Goal: Navigation & Orientation: Find specific page/section

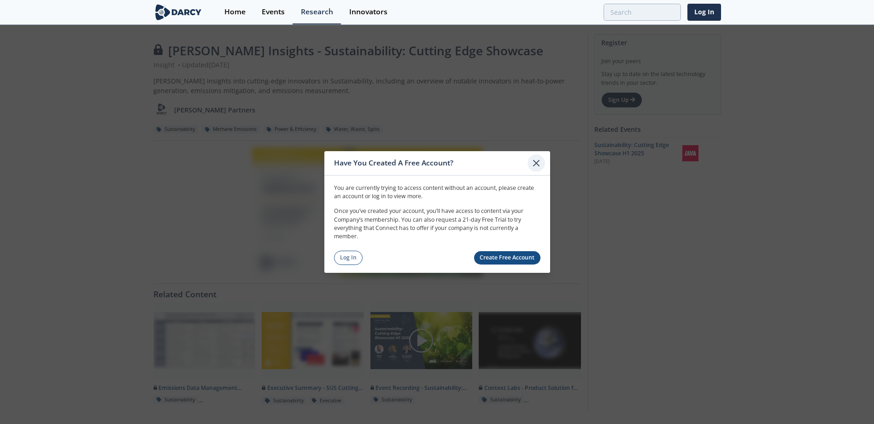
click at [538, 164] on icon at bounding box center [537, 163] width 6 height 6
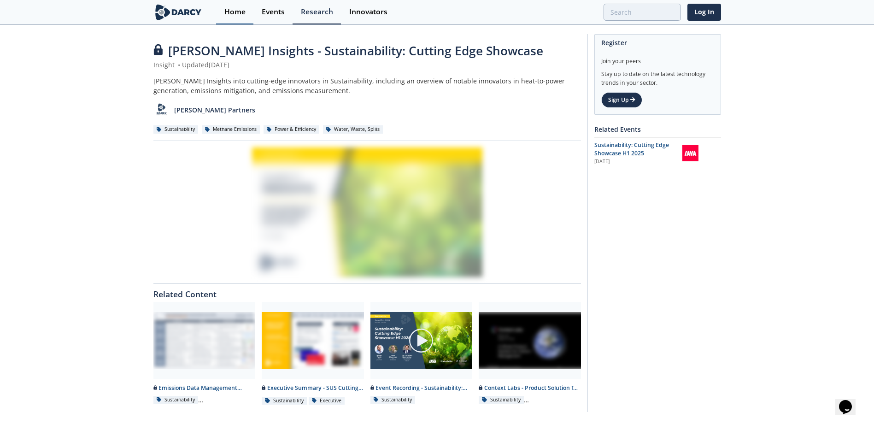
click at [236, 12] on div "Home" at bounding box center [234, 11] width 21 height 7
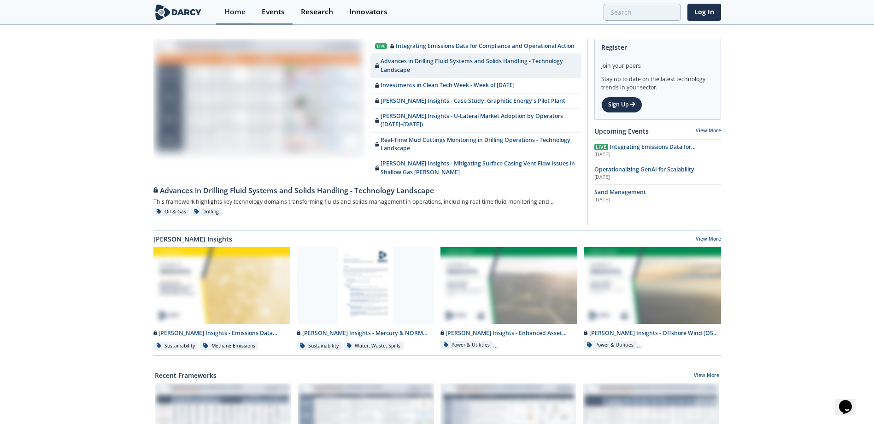
click at [280, 12] on div "Events" at bounding box center [273, 11] width 23 height 7
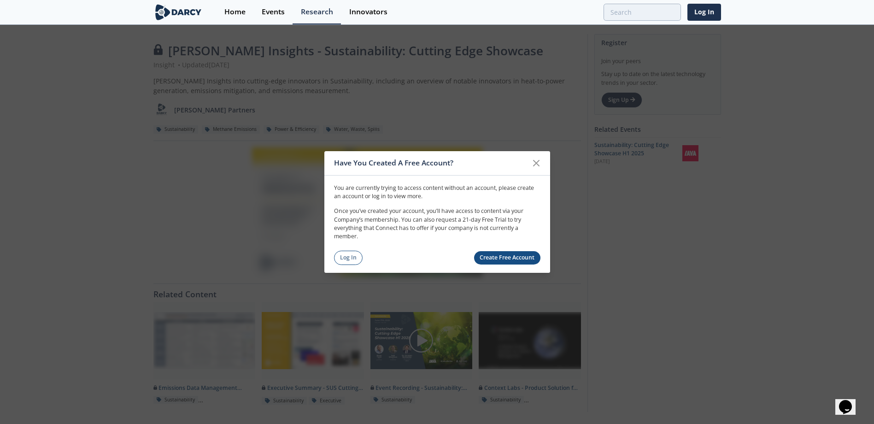
click at [538, 161] on icon at bounding box center [537, 163] width 6 height 6
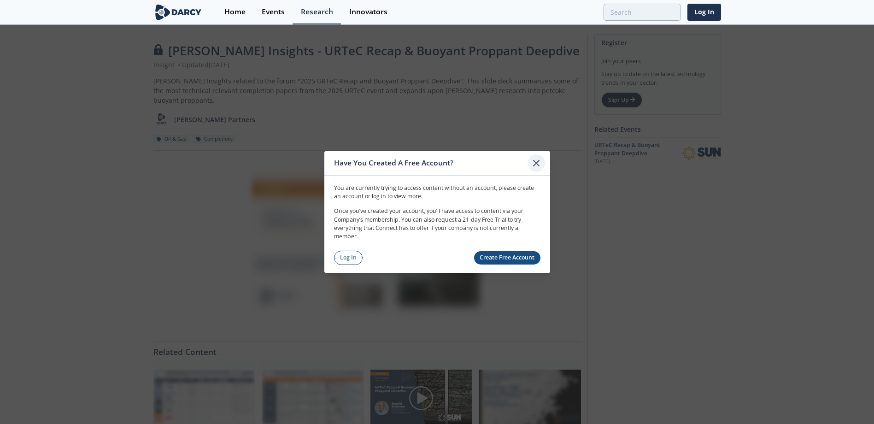
click at [537, 162] on icon at bounding box center [536, 163] width 11 height 11
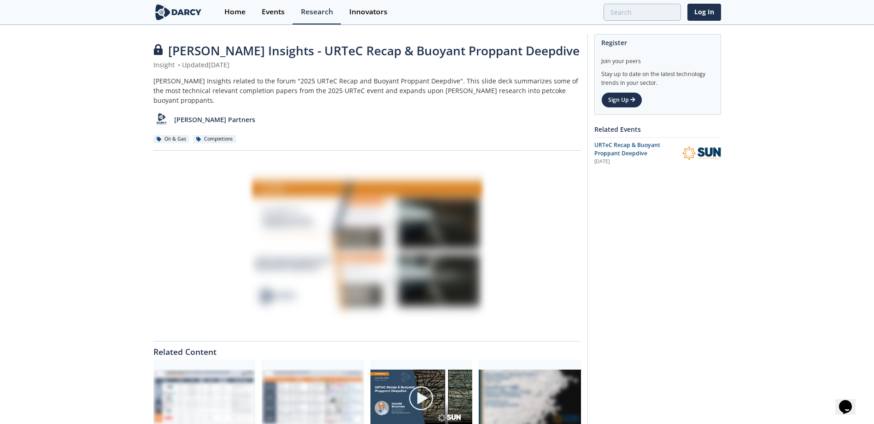
click at [723, 275] on div "Darcy Insights - URTeC Recap & Buoyant Proppant Deepdive Insight • Updated July…" at bounding box center [437, 254] width 874 height 457
